Goal: Information Seeking & Learning: Learn about a topic

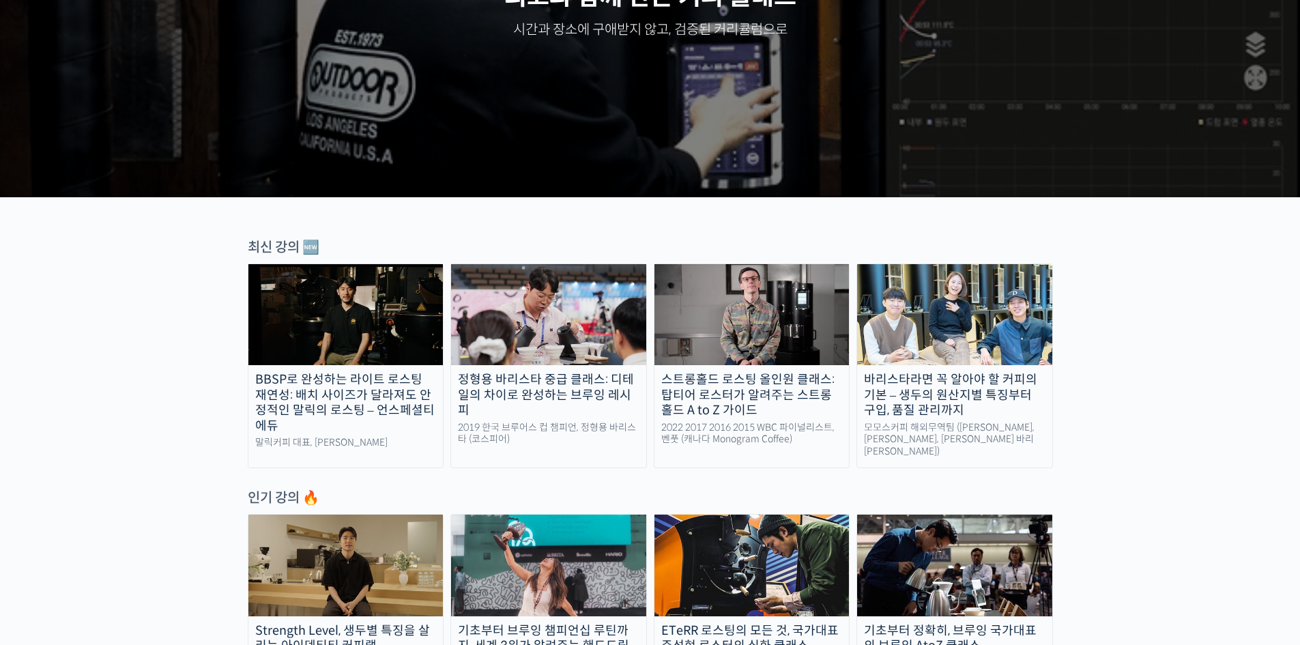
scroll to position [273, 0]
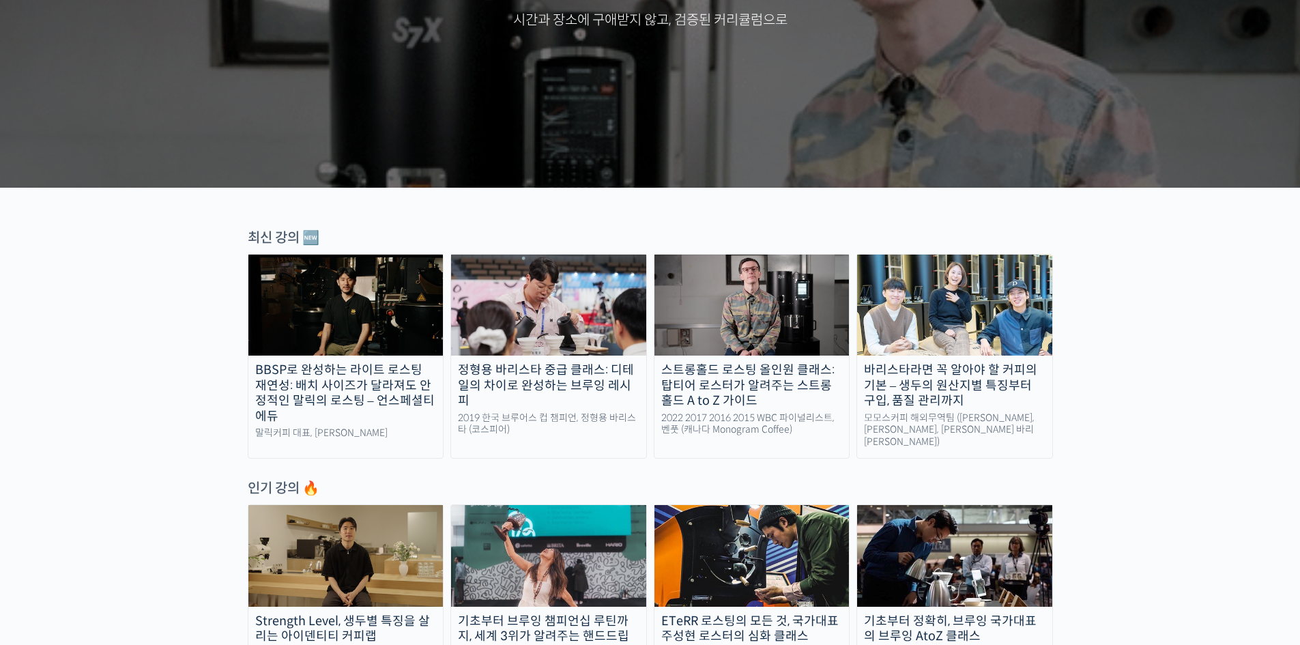
click at [757, 300] on img at bounding box center [752, 305] width 195 height 101
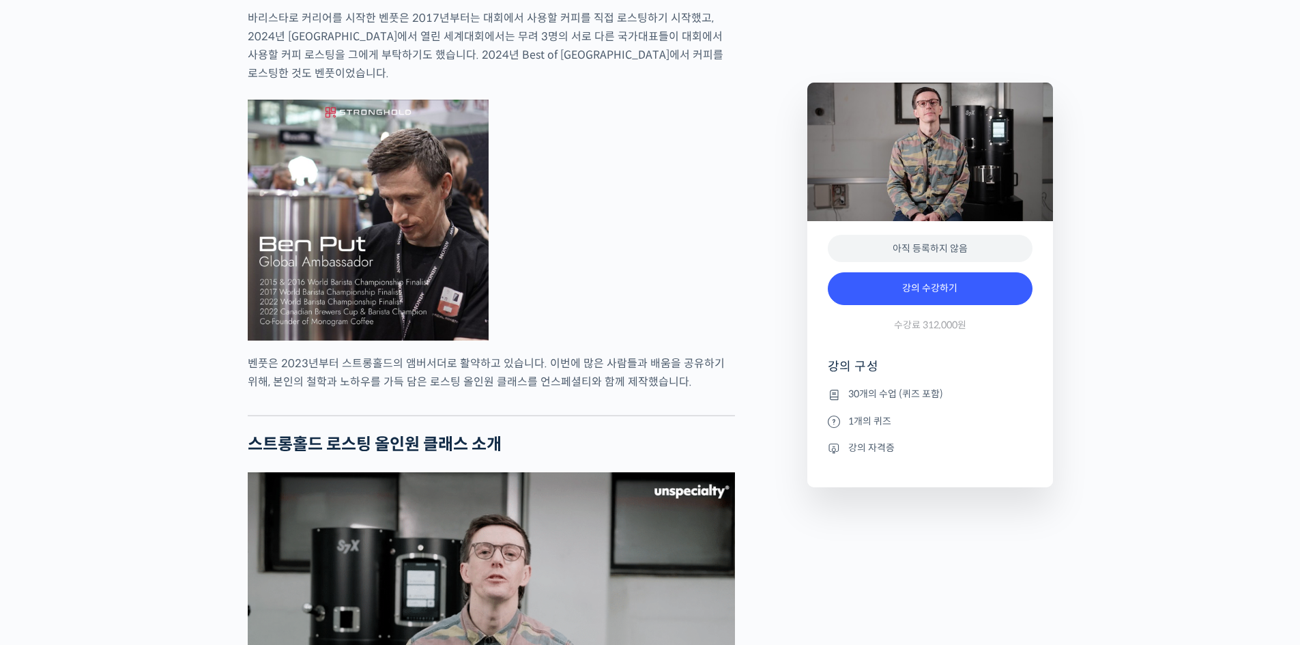
scroll to position [1024, 0]
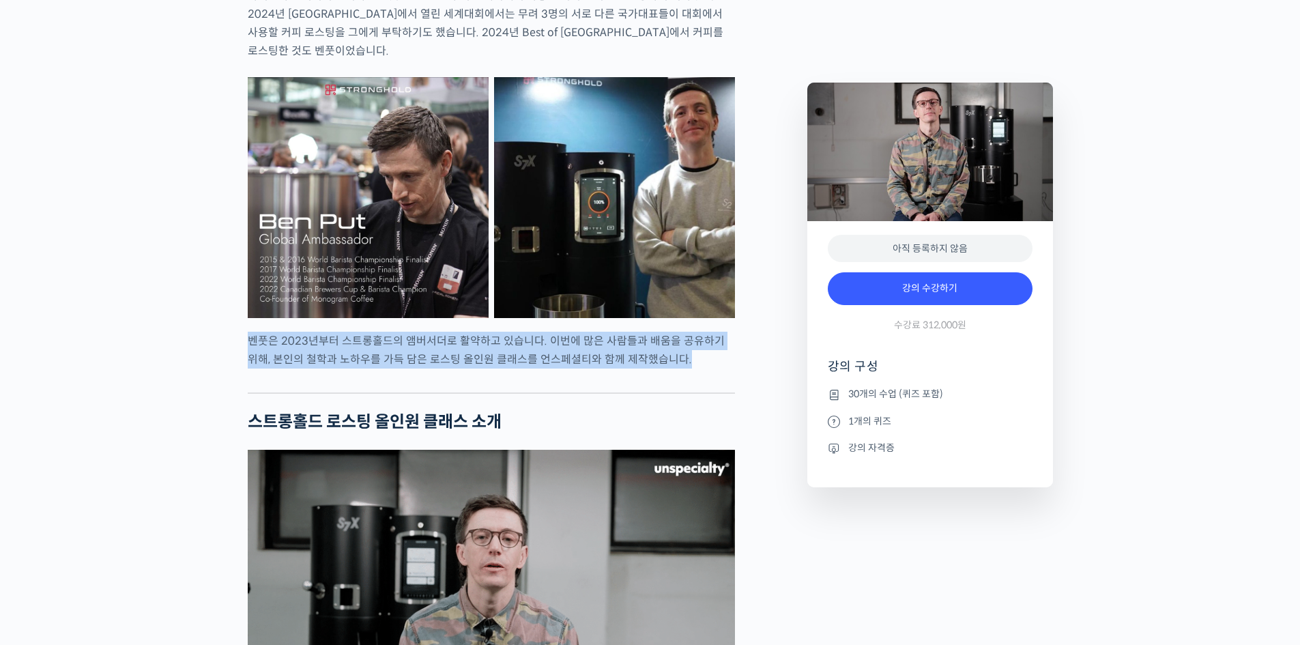
drag, startPoint x: 248, startPoint y: 373, endPoint x: 670, endPoint y: 393, distance: 421.6
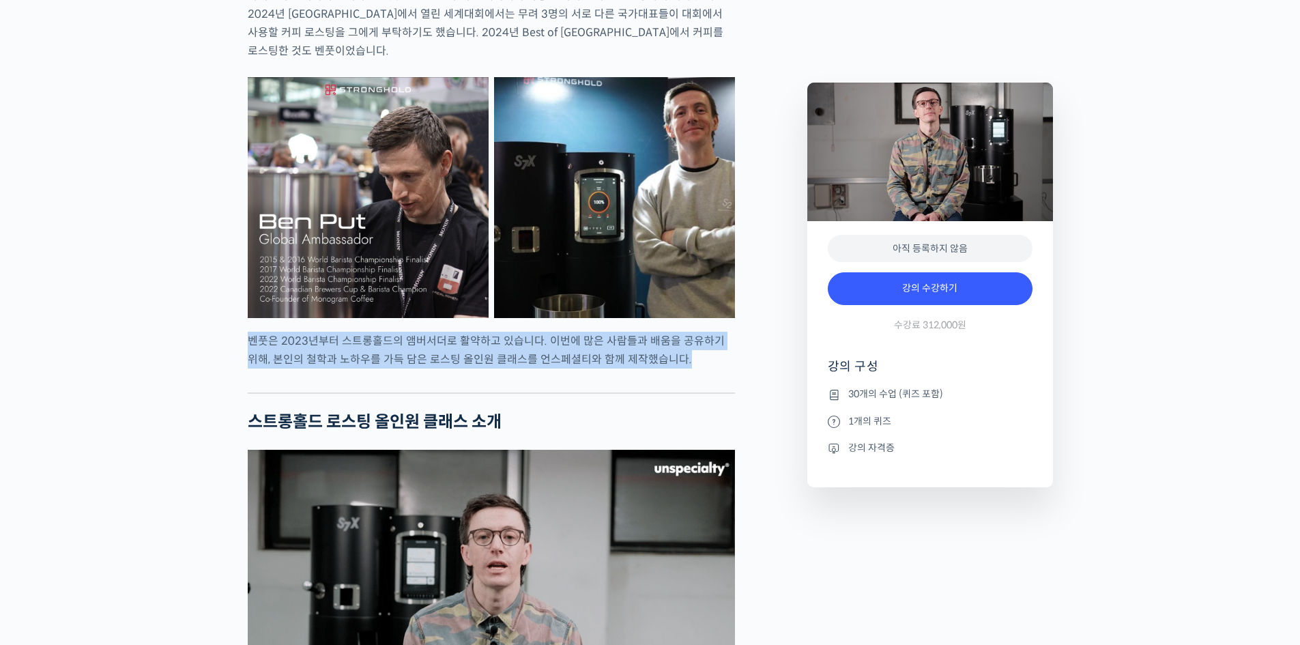
click at [670, 369] on p "벤풋은 2023년부터 스트롱홀드의 앰버서더로 활약하고 있습니다. 이번에 많은 사람들과 배움을 공유하기 위해, 본인의 철학과 노하우를 가득 담은…" at bounding box center [491, 350] width 487 height 37
click at [691, 369] on p "벤풋은 2023년부터 스트롱홀드의 앰버서더로 활약하고 있습니다. 이번에 많은 사람들과 배움을 공유하기 위해, 본인의 철학과 노하우를 가득 담은…" at bounding box center [491, 350] width 487 height 37
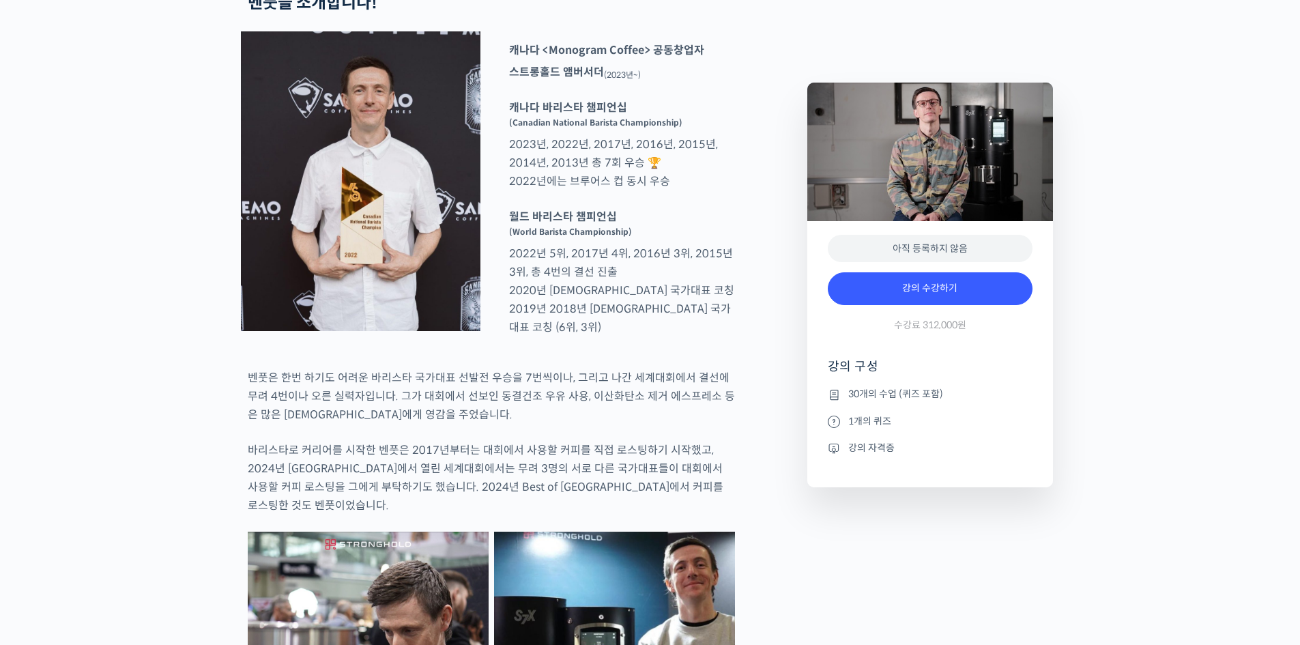
scroll to position [546, 0]
